Goal: Information Seeking & Learning: Learn about a topic

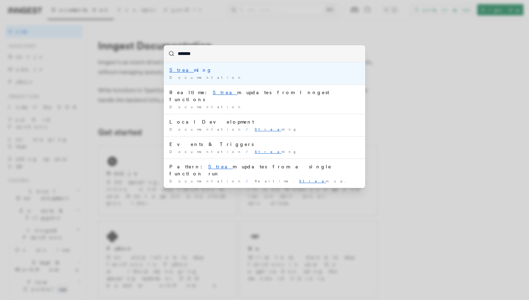
type input "********"
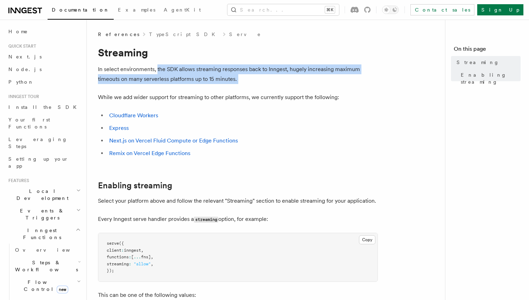
drag, startPoint x: 157, startPoint y: 71, endPoint x: 196, endPoint y: 85, distance: 41.4
click at [196, 85] on article "References TypeScript SDK Serve Streaming In select environments, the SDK allow…" at bounding box center [268, 292] width 341 height 522
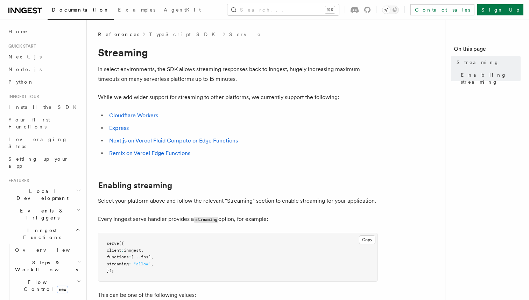
click at [186, 100] on p "While we add wider support for streaming to other platforms, we currently suppo…" at bounding box center [238, 97] width 280 height 10
